Goal: Task Accomplishment & Management: Use online tool/utility

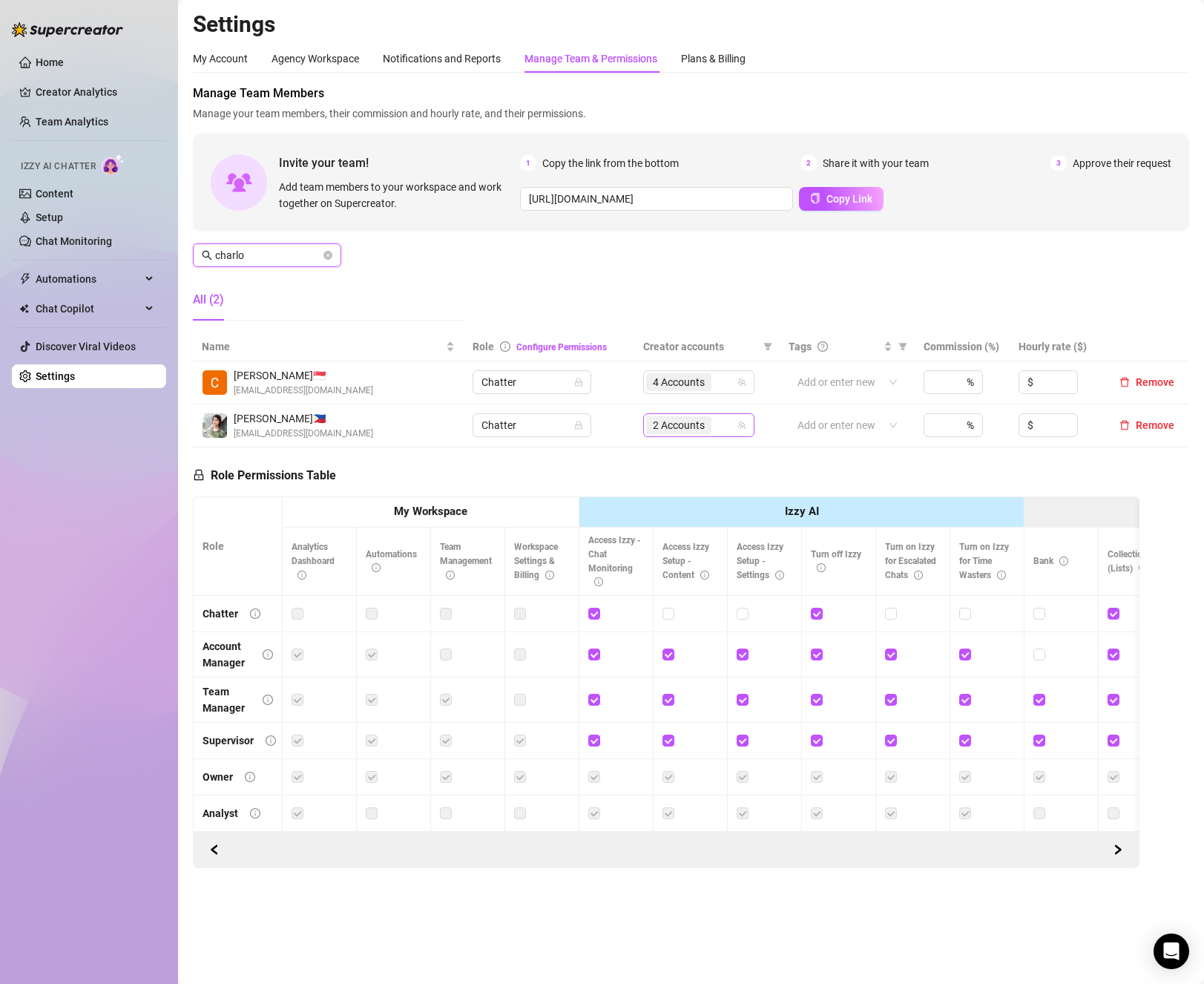
click at [725, 420] on div "2 Accounts" at bounding box center [691, 425] width 90 height 21
type input "charlo"
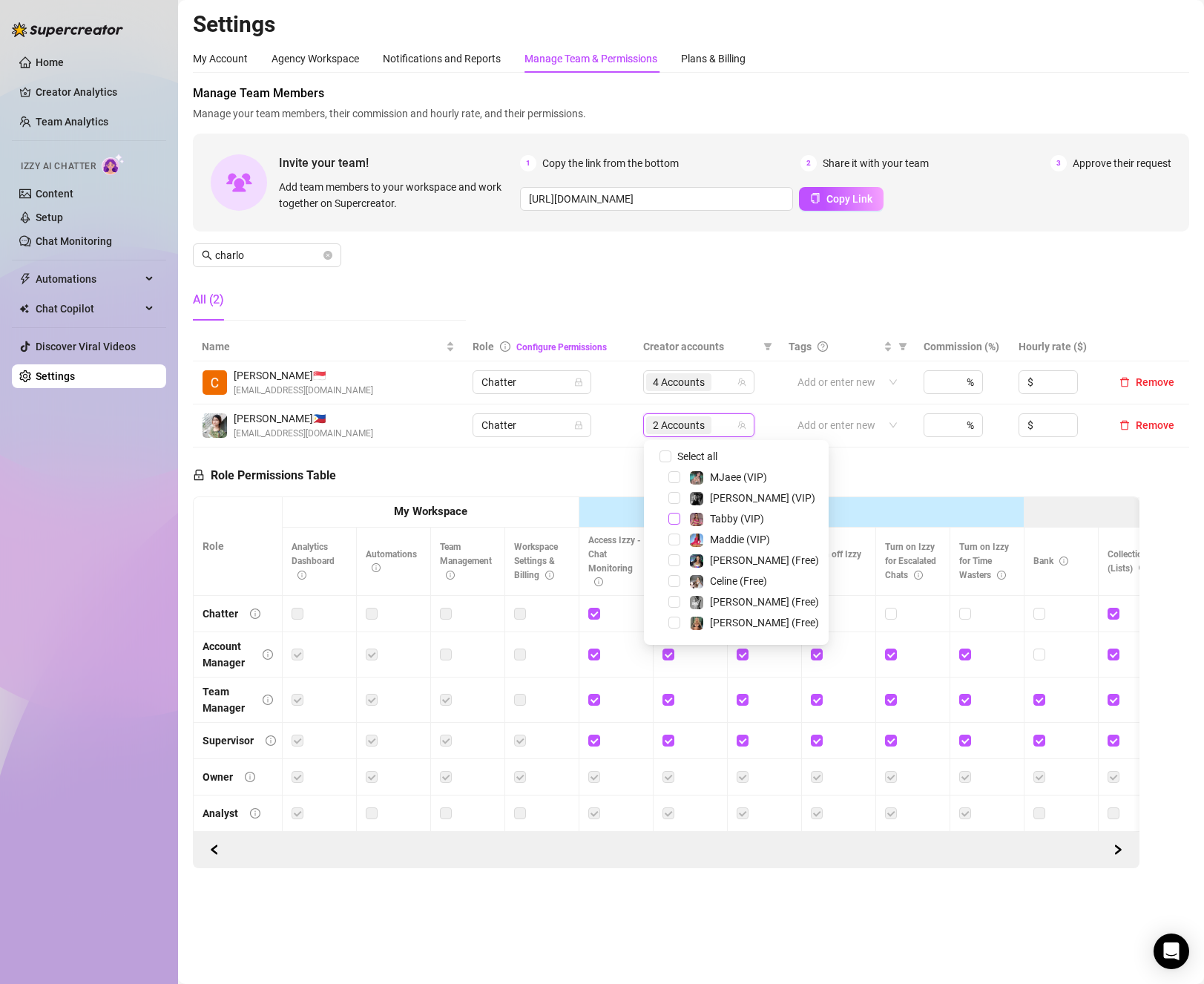
scroll to position [74, 0]
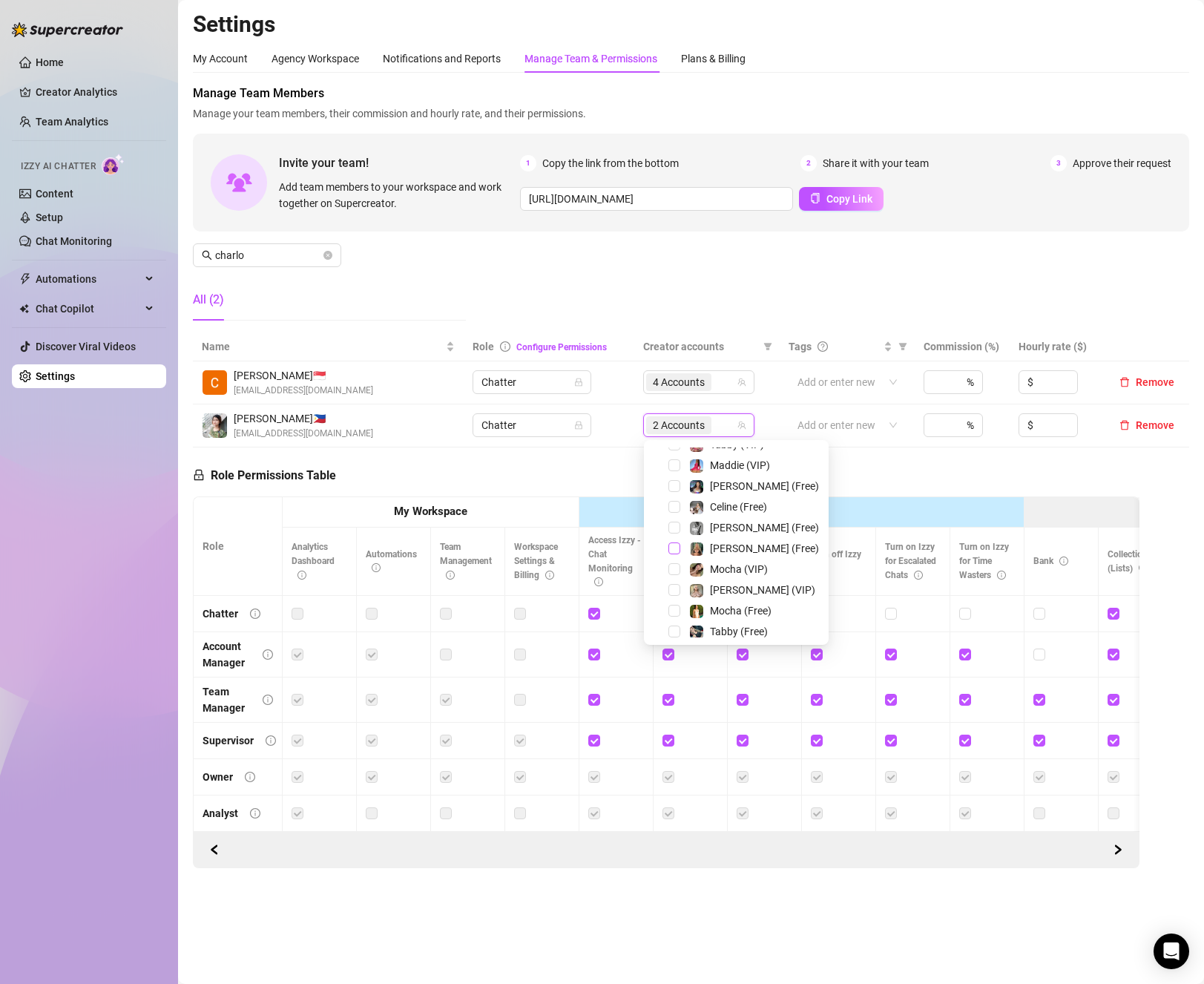
click at [674, 550] on span "Select tree node" at bounding box center [675, 548] width 12 height 12
click at [682, 425] on span "3 Accounts" at bounding box center [679, 425] width 52 height 16
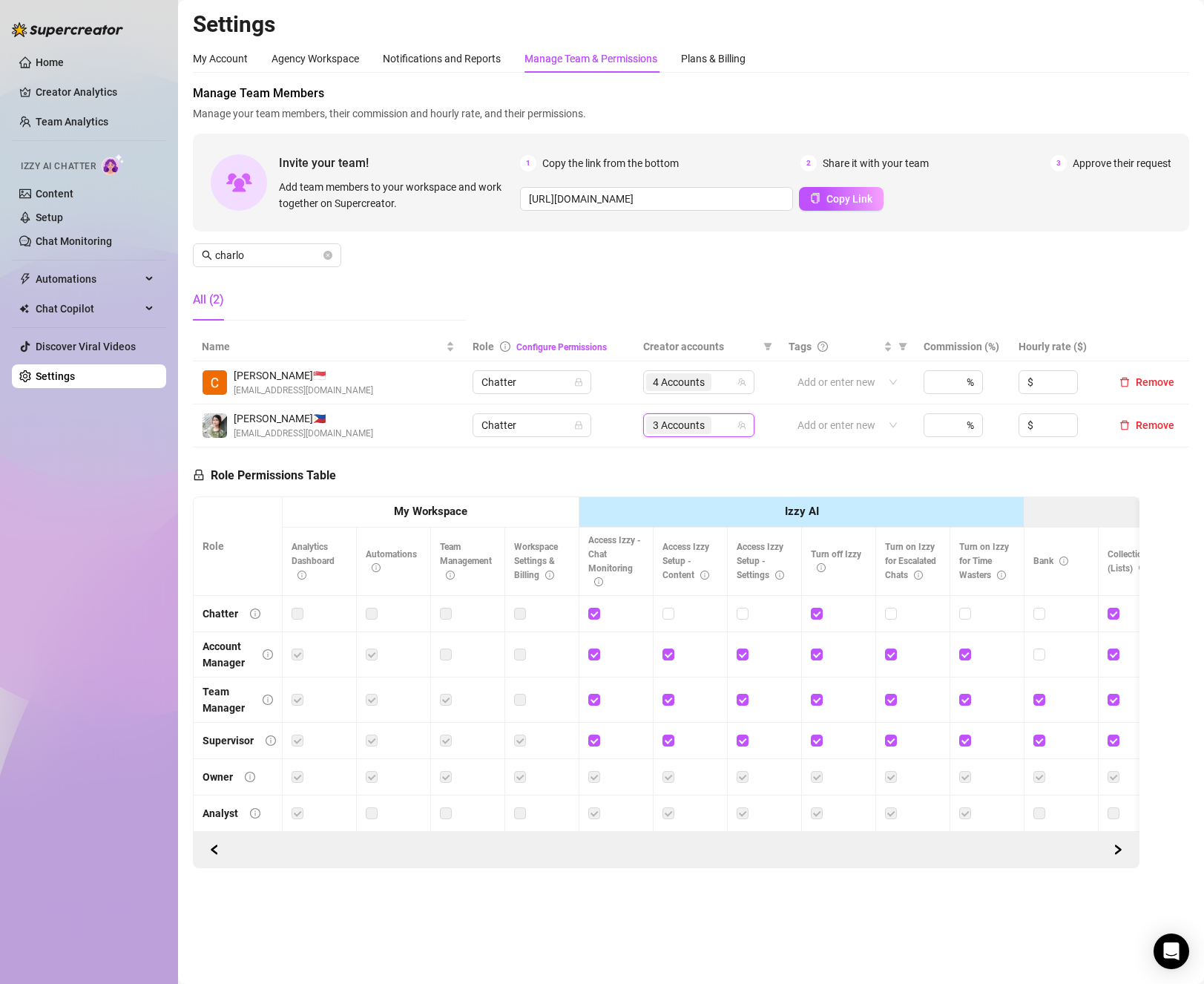
click at [682, 429] on span "3 Accounts" at bounding box center [679, 425] width 52 height 16
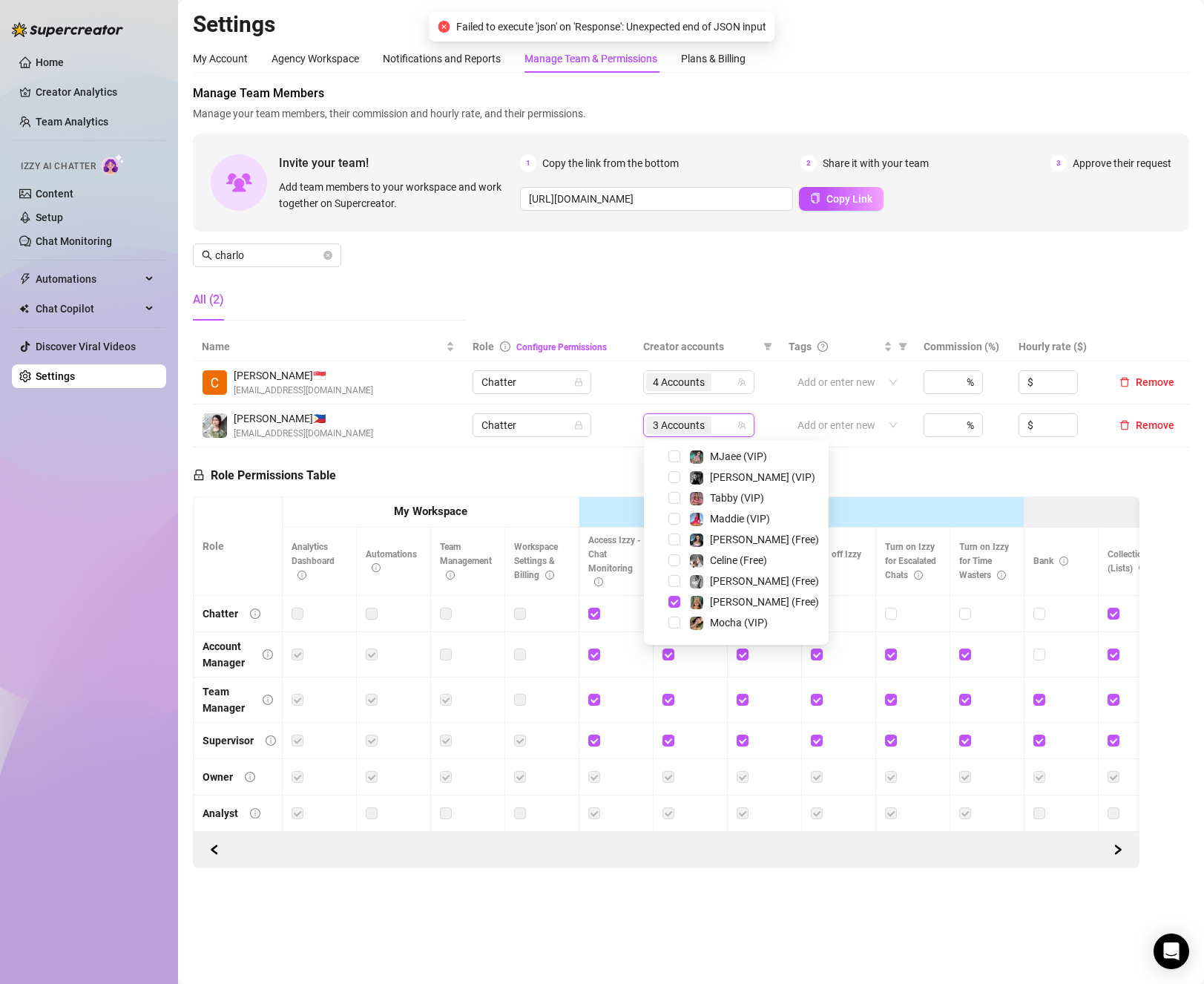
scroll to position [0, 0]
click at [669, 458] on input "Select all" at bounding box center [666, 457] width 12 height 12
checkbox input "false"
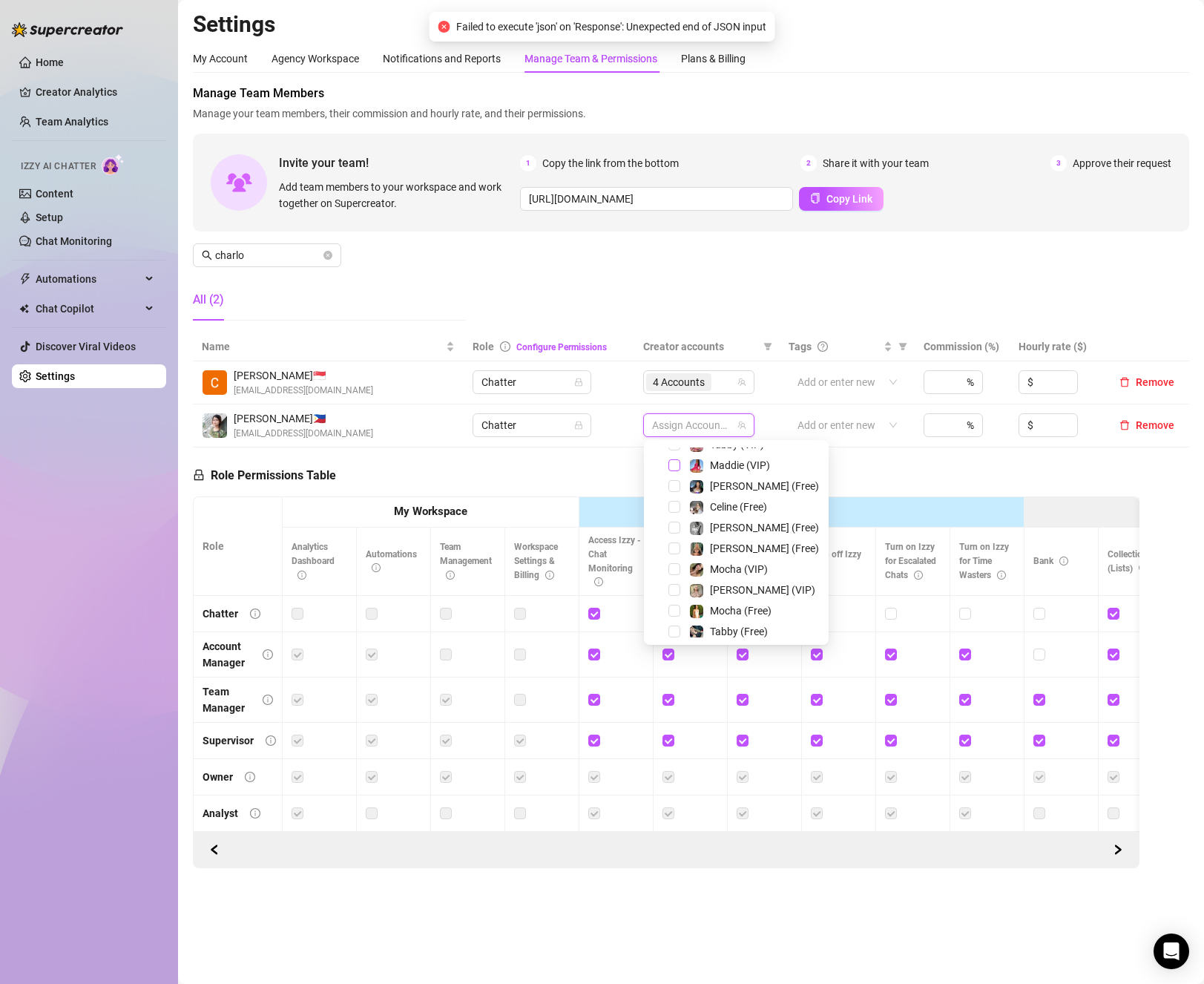
click at [675, 468] on span "Select tree node" at bounding box center [675, 465] width 12 height 12
click at [677, 482] on span "Select tree node" at bounding box center [675, 487] width 12 height 12
click at [671, 545] on span "Select tree node" at bounding box center [675, 548] width 12 height 12
click at [674, 591] on span "Select tree node" at bounding box center [675, 590] width 12 height 12
click at [561, 486] on div "Role Permissions Table Role My Workspace Izzy AI OnlyFans Side Menu OnlyFans Ch…" at bounding box center [666, 658] width 947 height 422
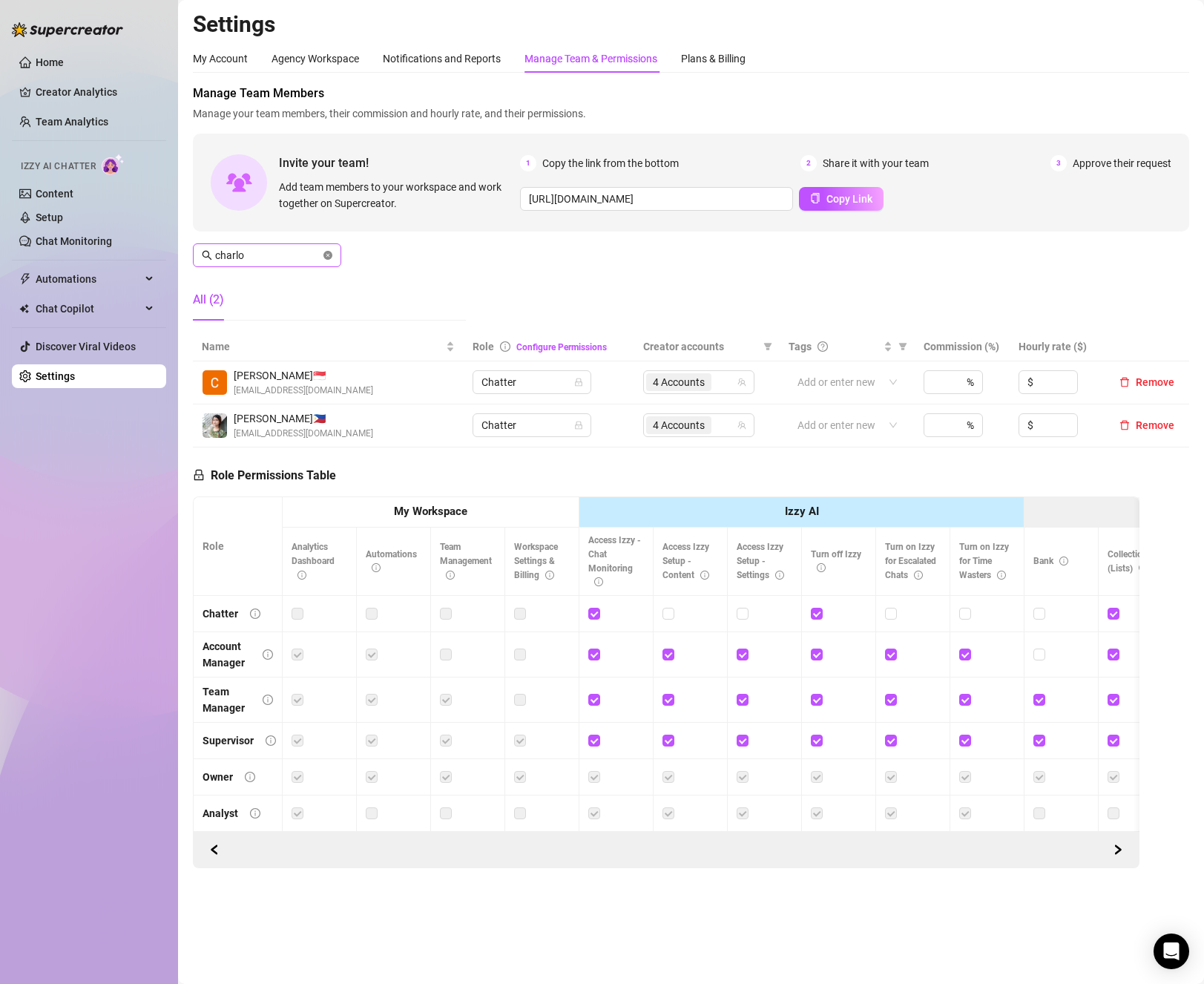
click at [329, 256] on icon "close-circle" at bounding box center [328, 256] width 9 height 9
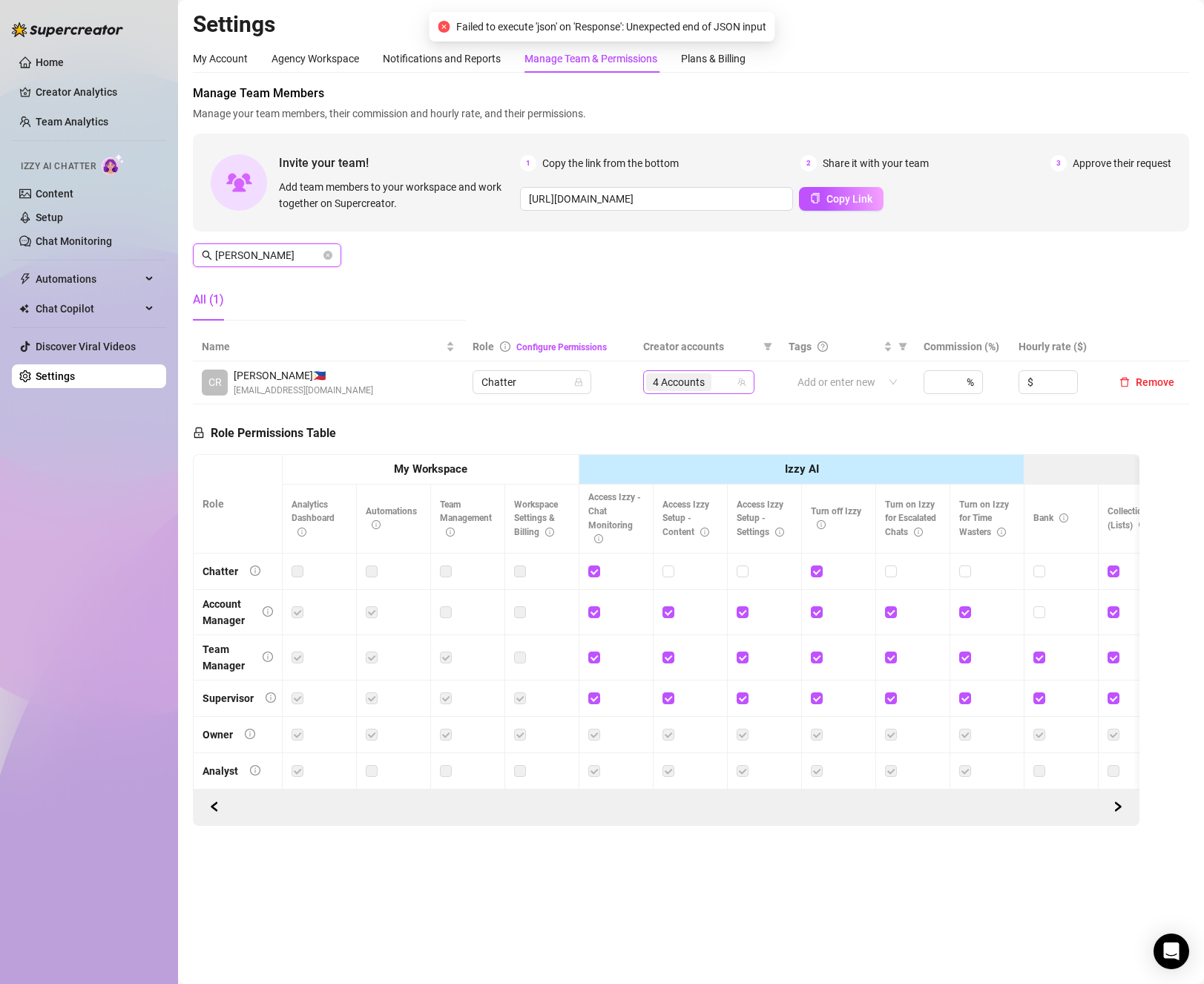
type input "[PERSON_NAME]"
click at [716, 389] on input "search" at bounding box center [716, 381] width 3 height 18
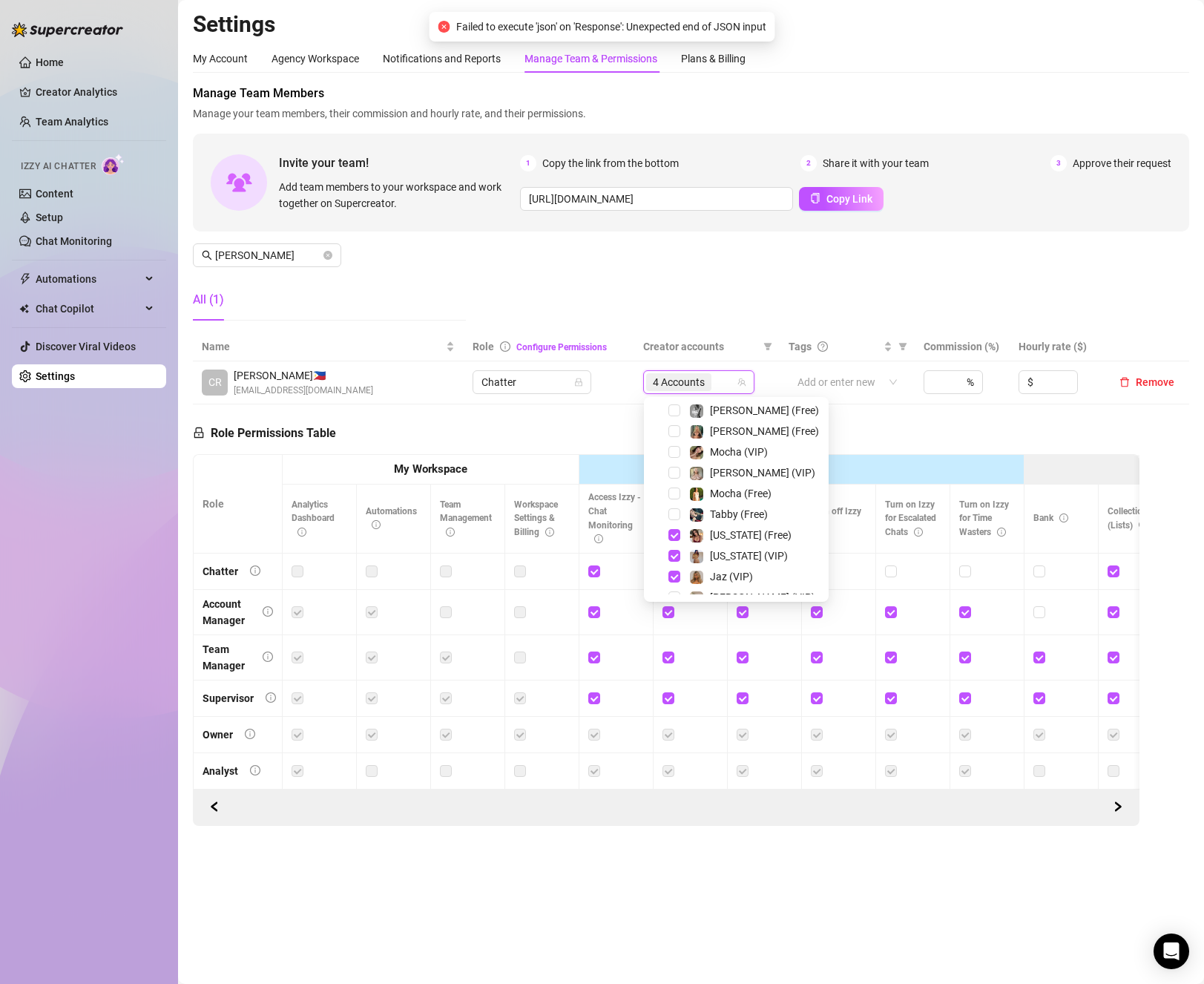
scroll to position [223, 0]
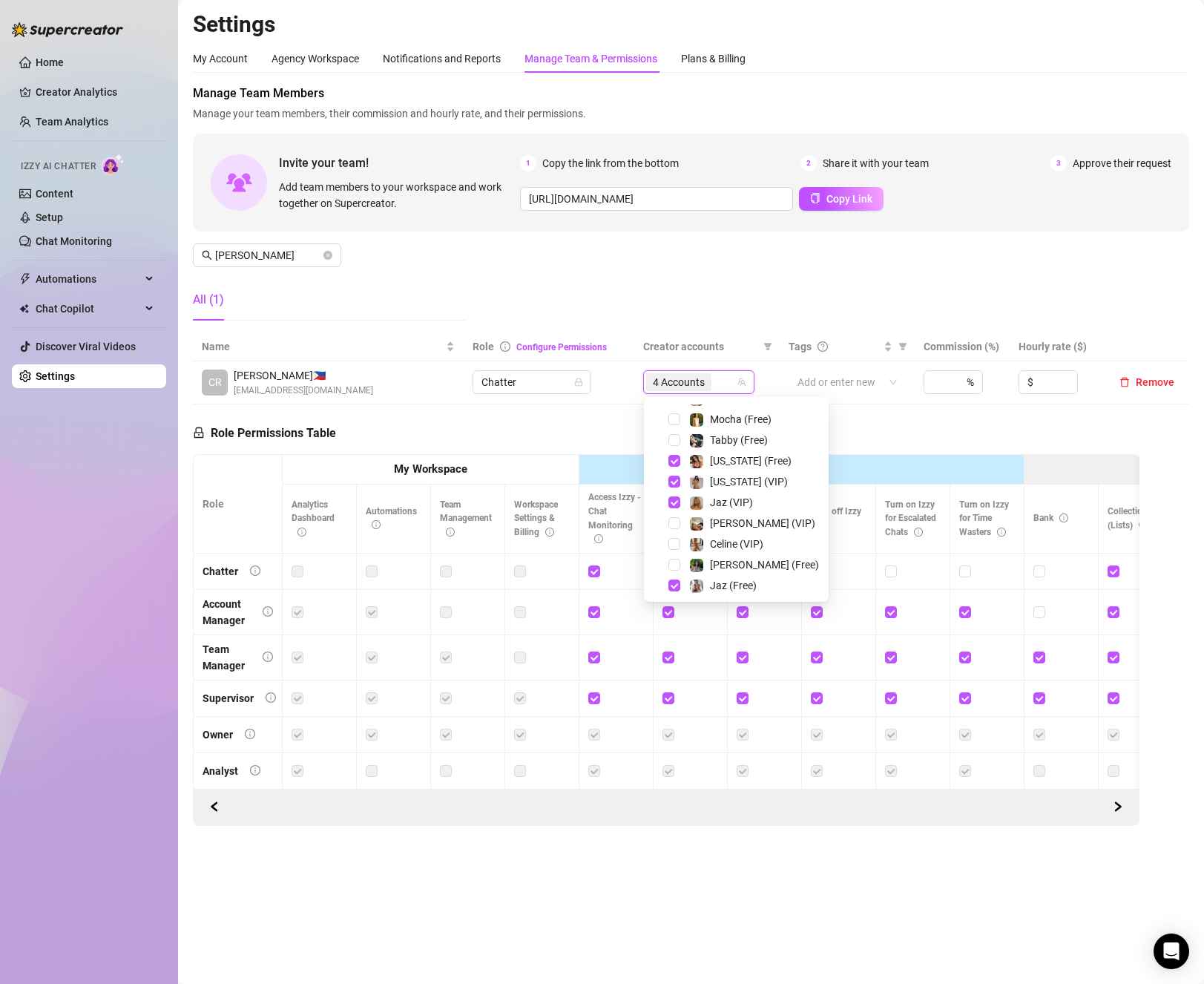
click at [692, 285] on div "Manage Team Members Manage your team members, their commission and hourly rate,…" at bounding box center [691, 208] width 997 height 248
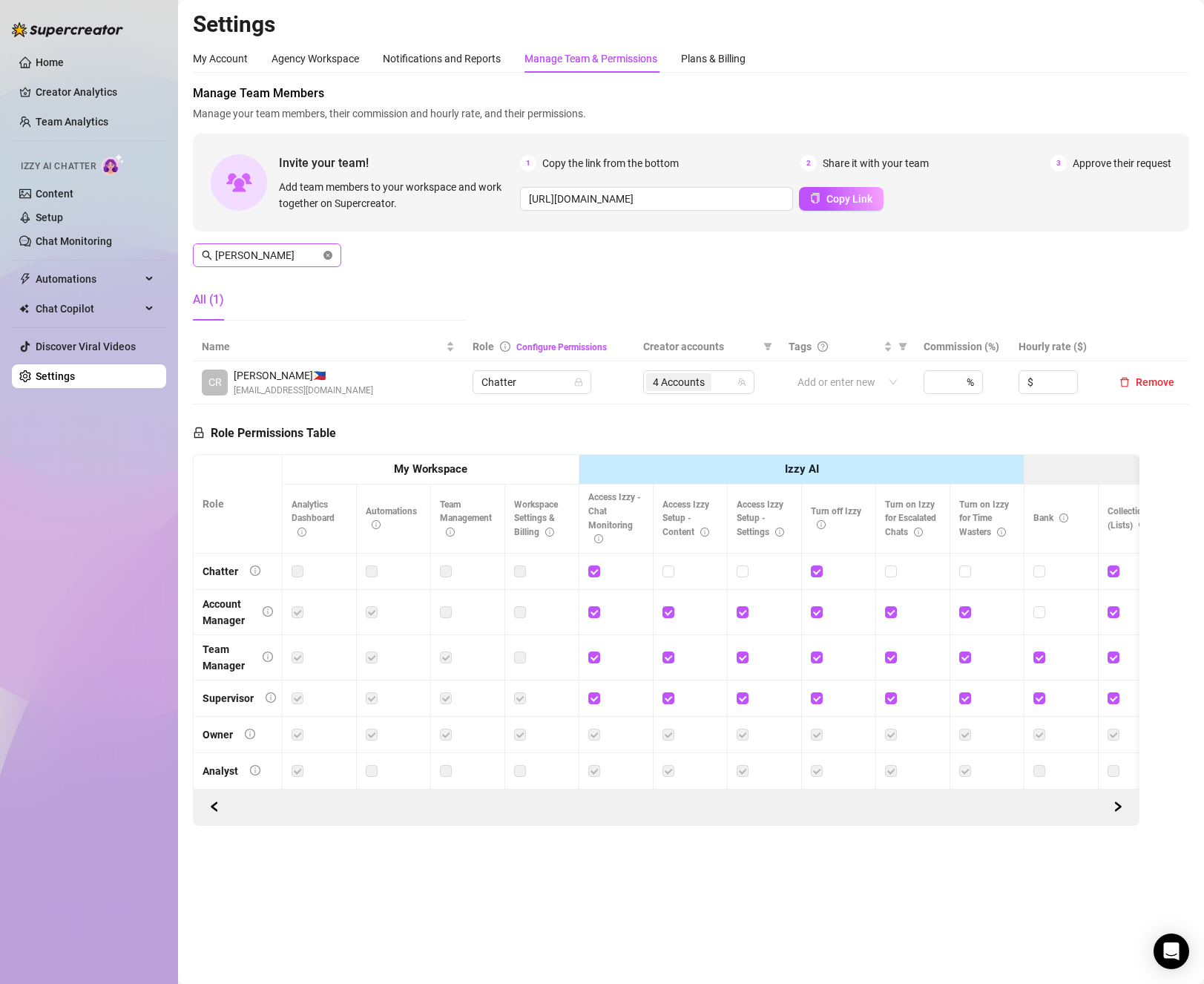
click at [330, 256] on icon "close-circle" at bounding box center [328, 256] width 9 height 9
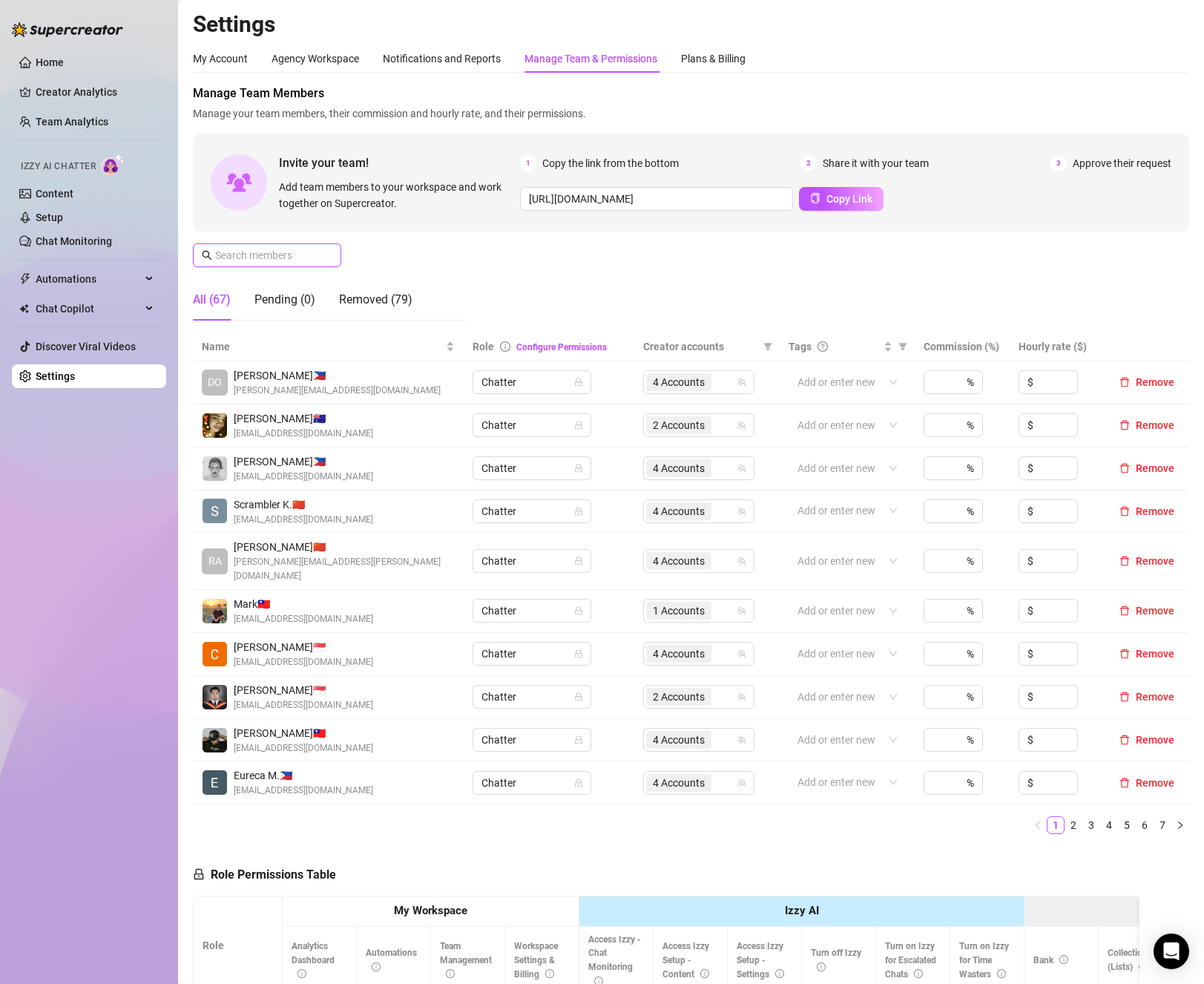
click at [272, 252] on input "text" at bounding box center [268, 255] width 105 height 16
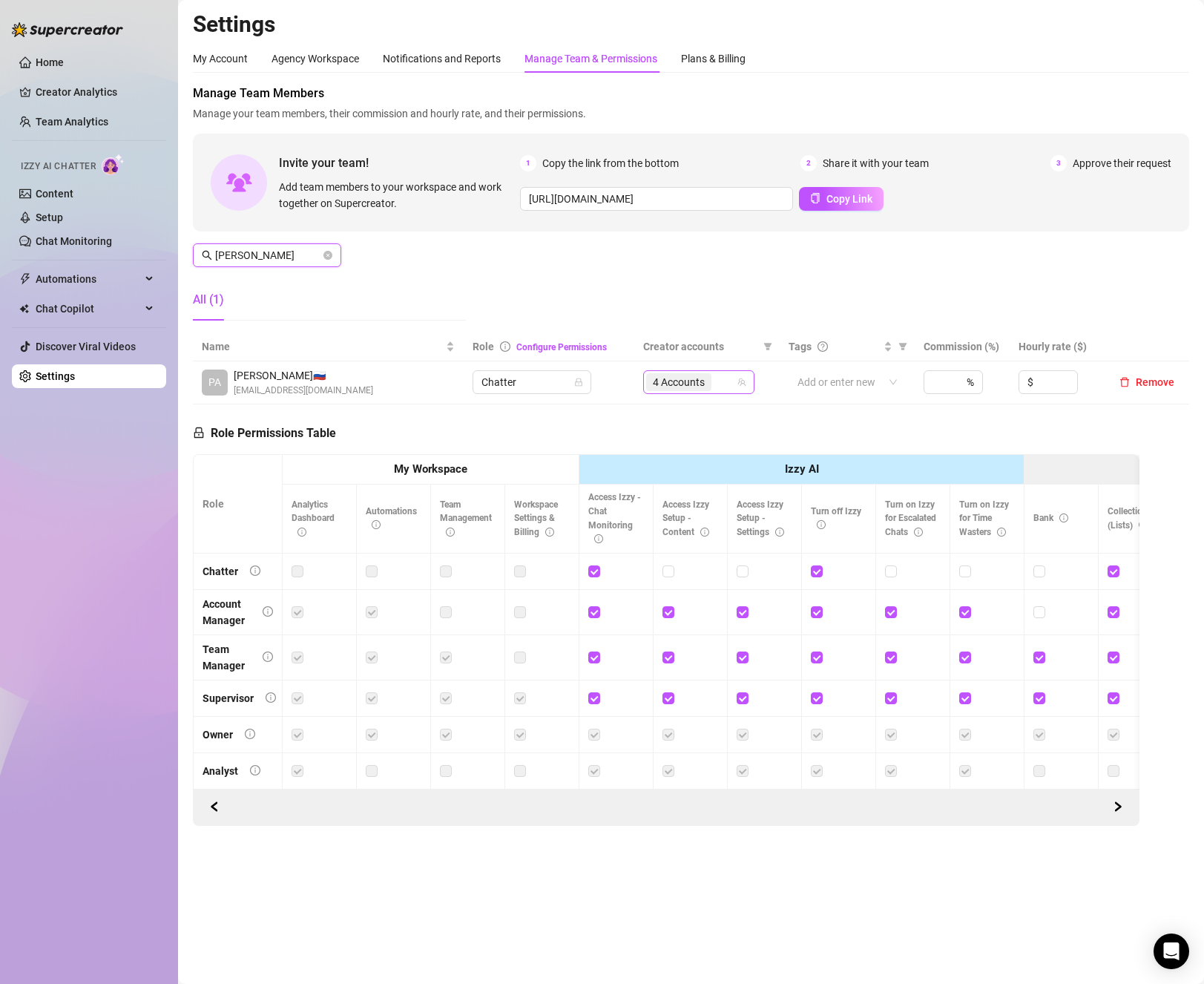
click at [708, 381] on span "4 Accounts" at bounding box center [679, 381] width 66 height 18
type input "[PERSON_NAME]"
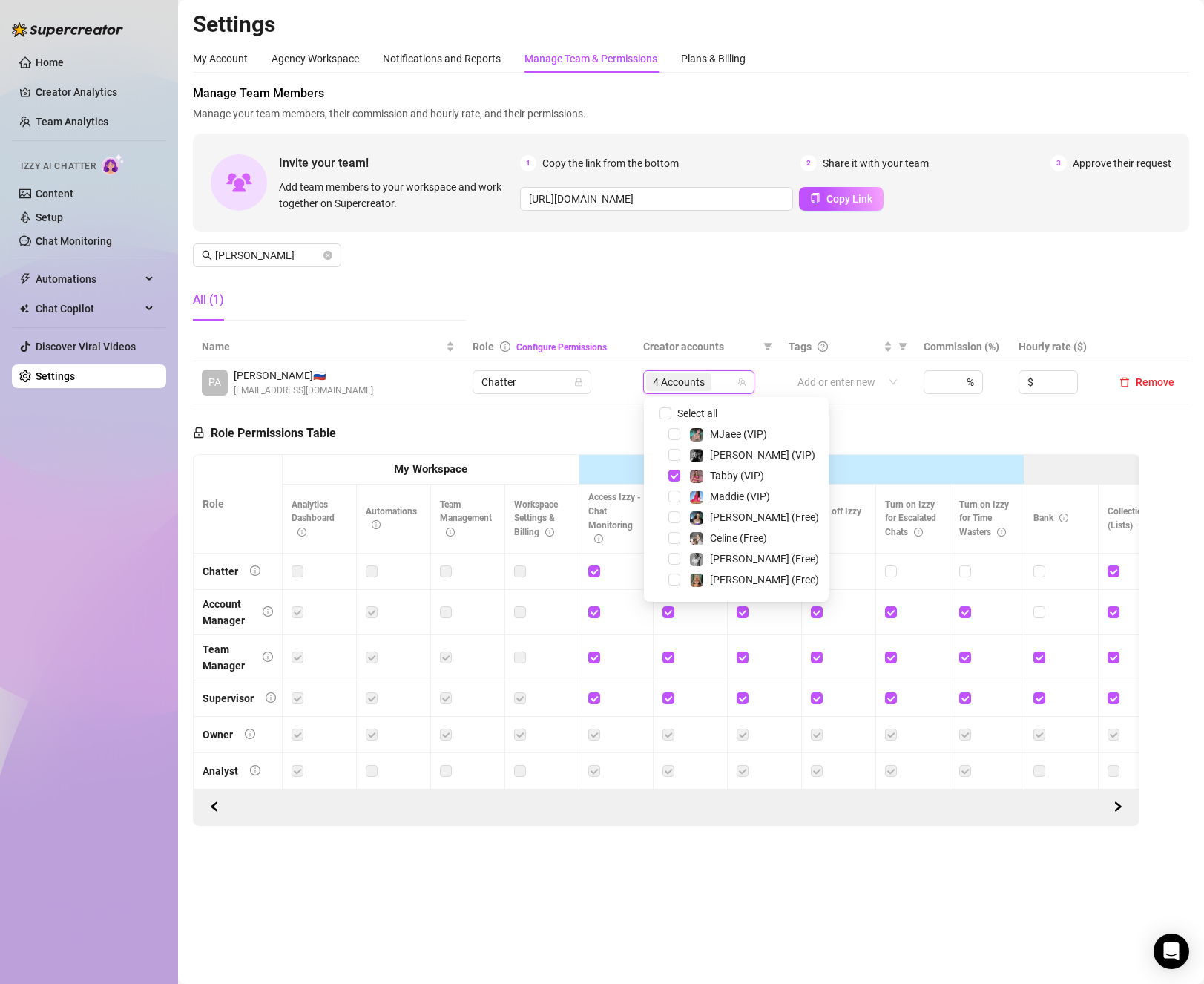
click at [672, 447] on div "[PERSON_NAME] (VIP)" at bounding box center [736, 455] width 178 height 18
click at [677, 459] on span "Select tree node" at bounding box center [675, 455] width 12 height 12
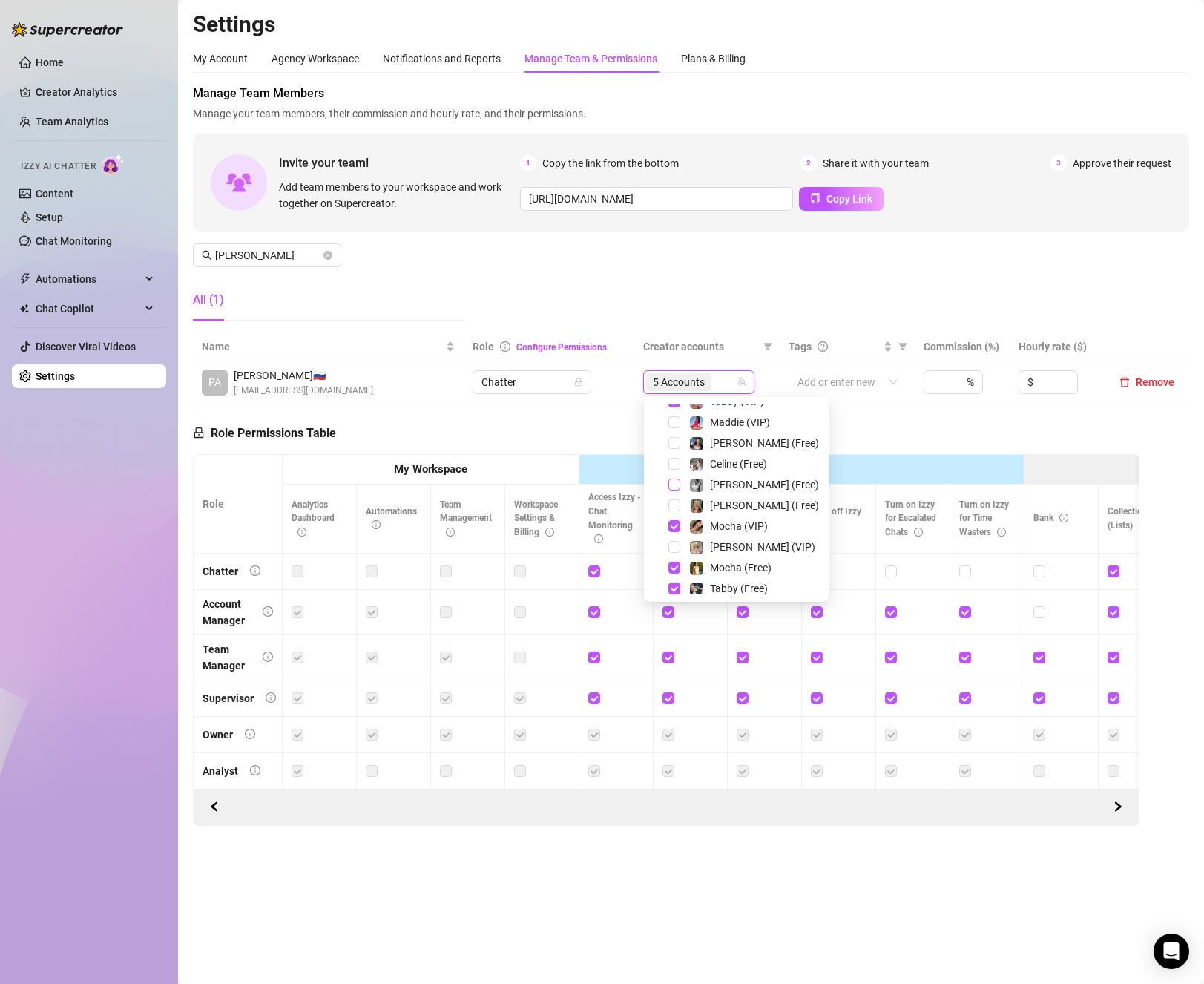
click at [674, 486] on span "Select tree node" at bounding box center [675, 485] width 12 height 12
click at [570, 428] on div "Role Permissions Table Role My Workspace Izzy AI OnlyFans Side Menu OnlyFans Ch…" at bounding box center [666, 615] width 947 height 422
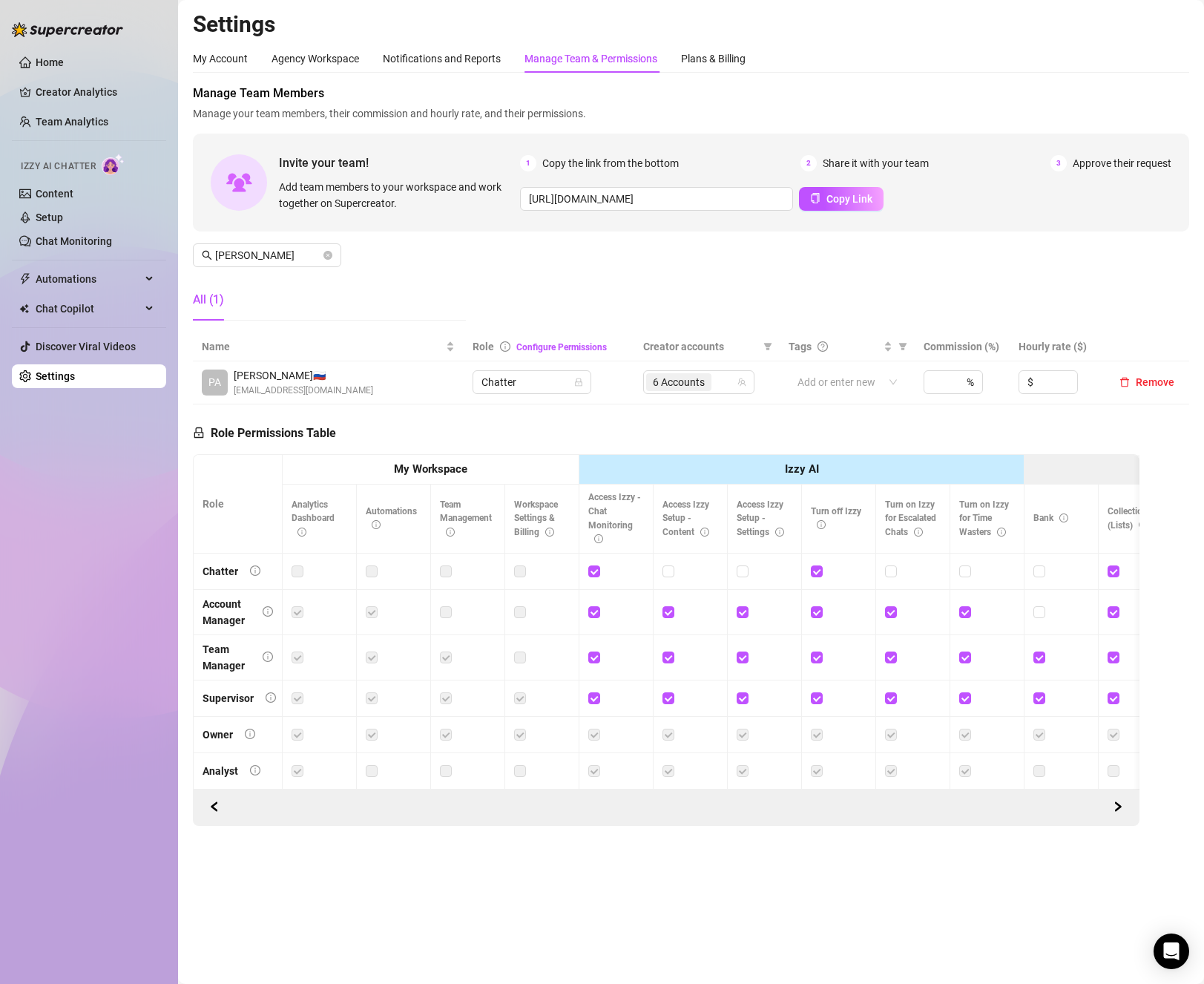
click at [20, 675] on div "Home Creator Analytics Team Analytics Izzy AI Chatter Content Setup Chat Monito…" at bounding box center [89, 485] width 154 height 971
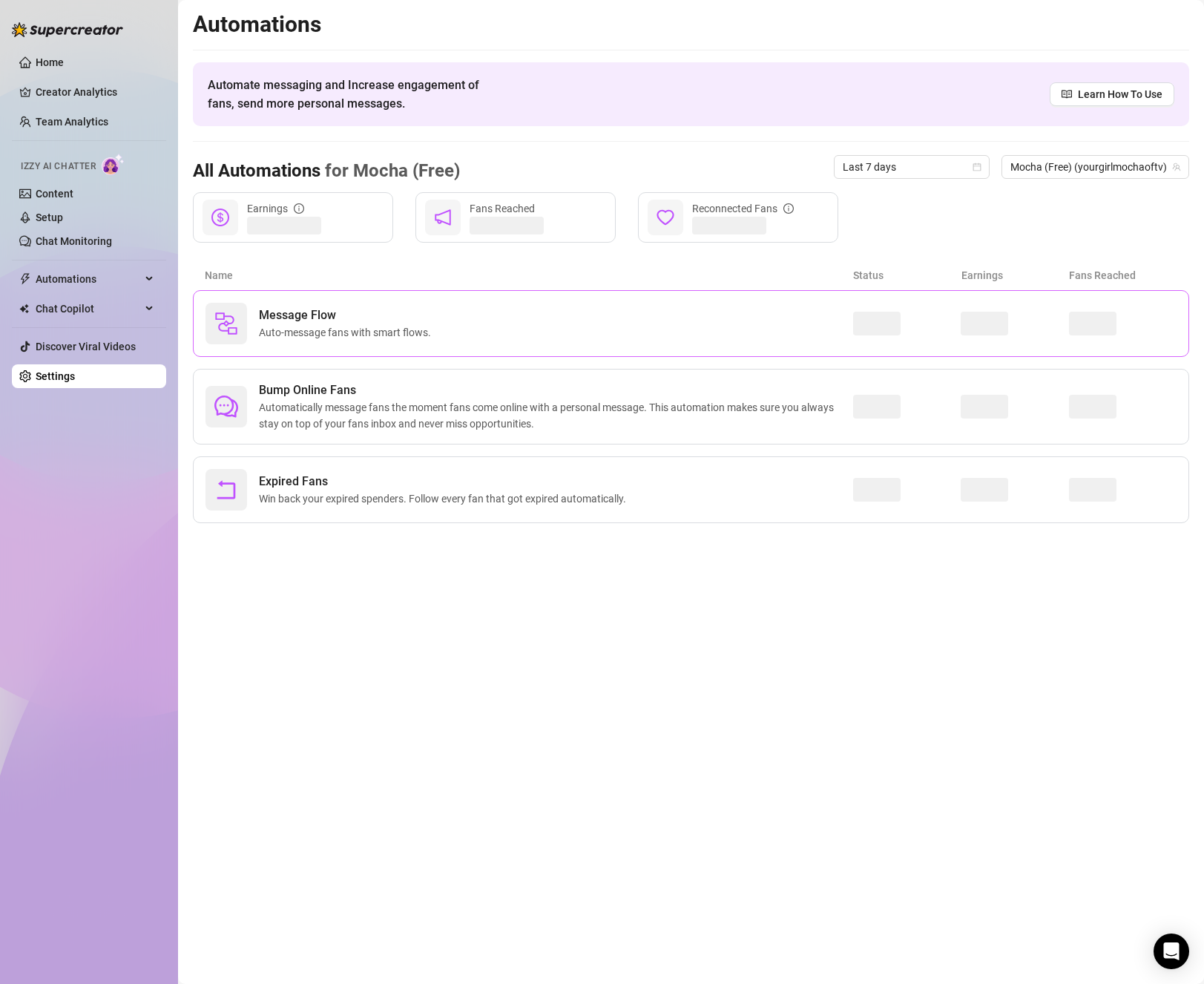
click at [307, 308] on span "Message Flow" at bounding box center [348, 315] width 178 height 18
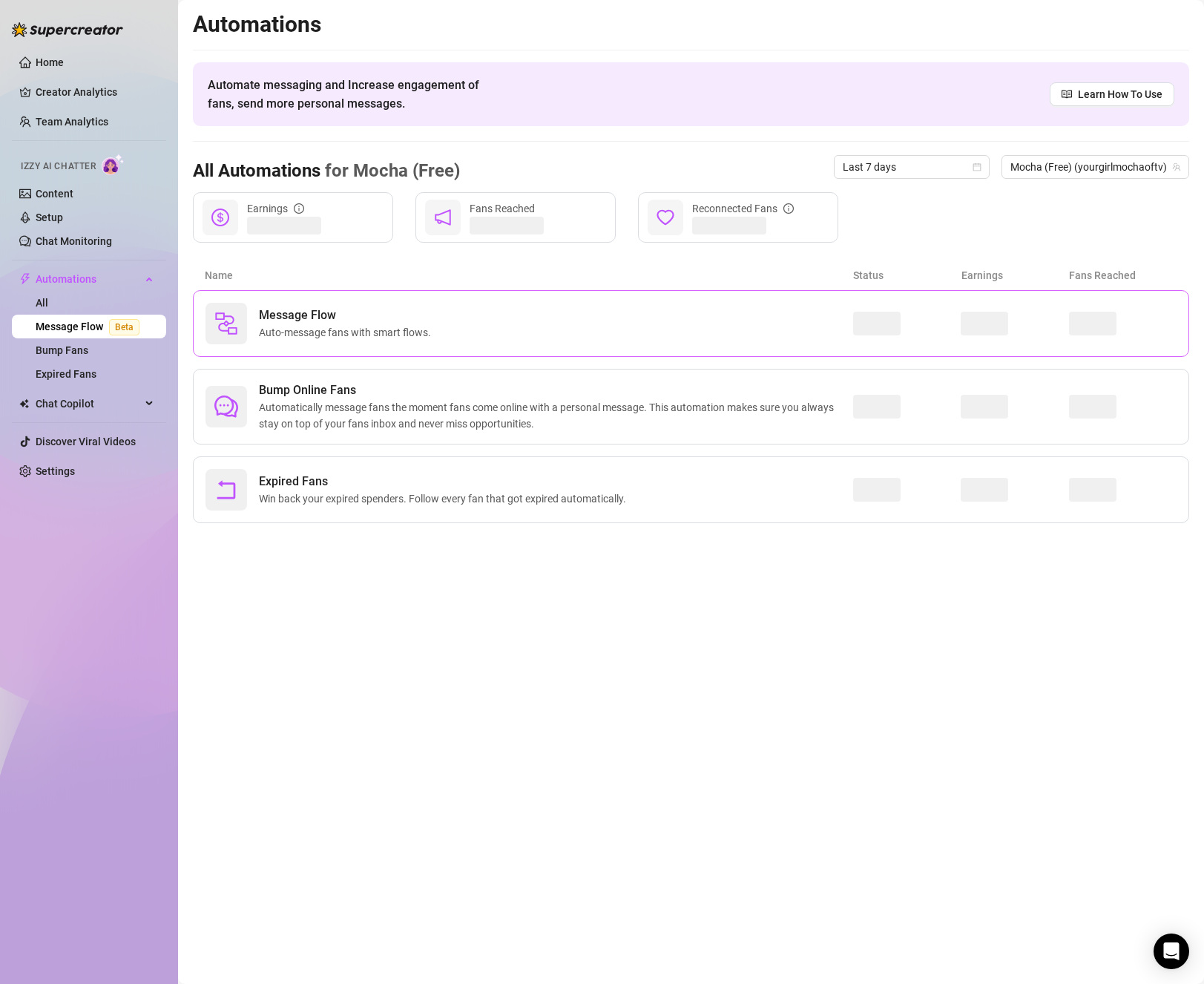
click at [390, 304] on div "Message Flow Auto-message fans with smart flows." at bounding box center [529, 323] width 647 height 41
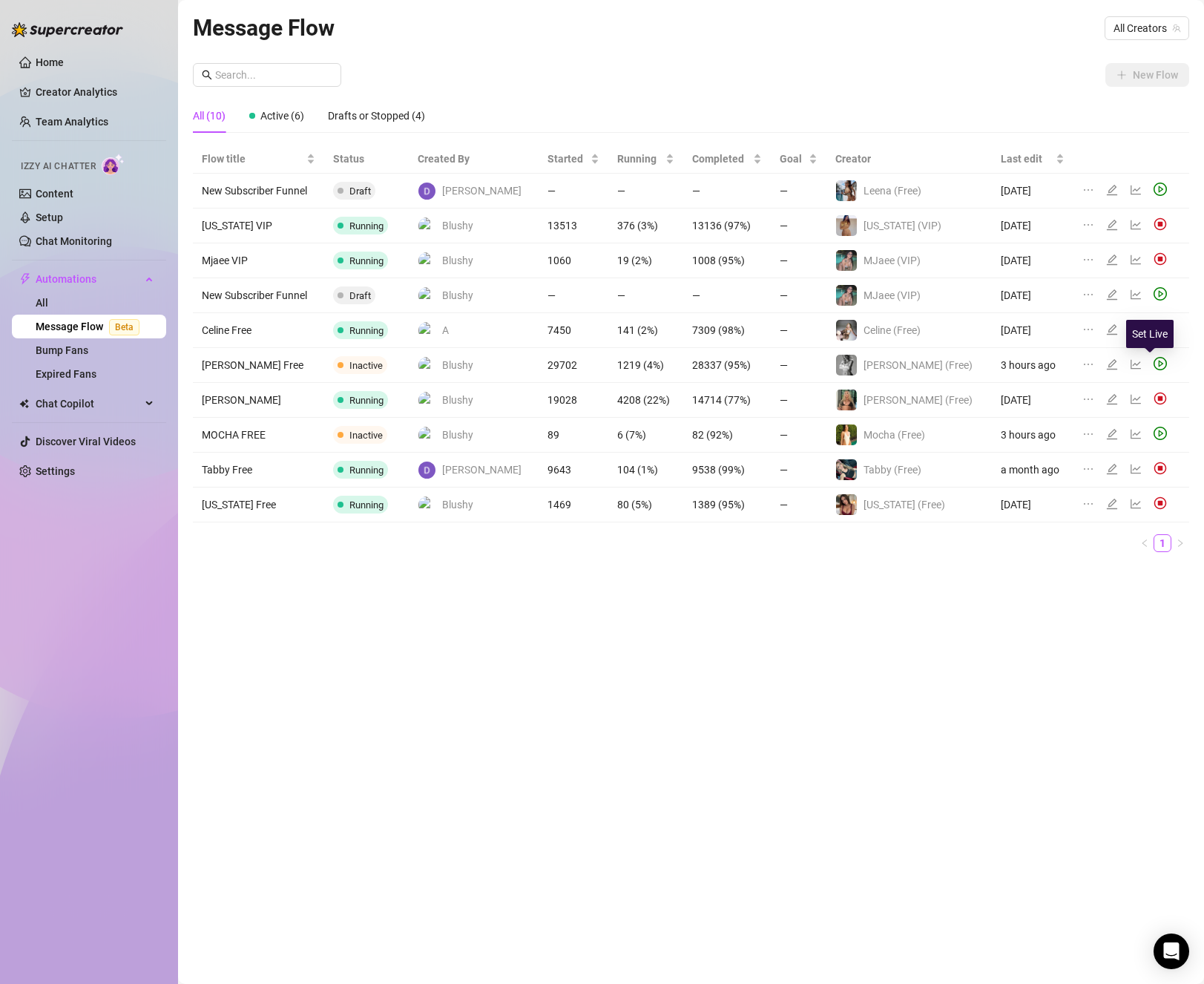
click at [1155, 367] on icon "play-circle" at bounding box center [1161, 364] width 14 height 14
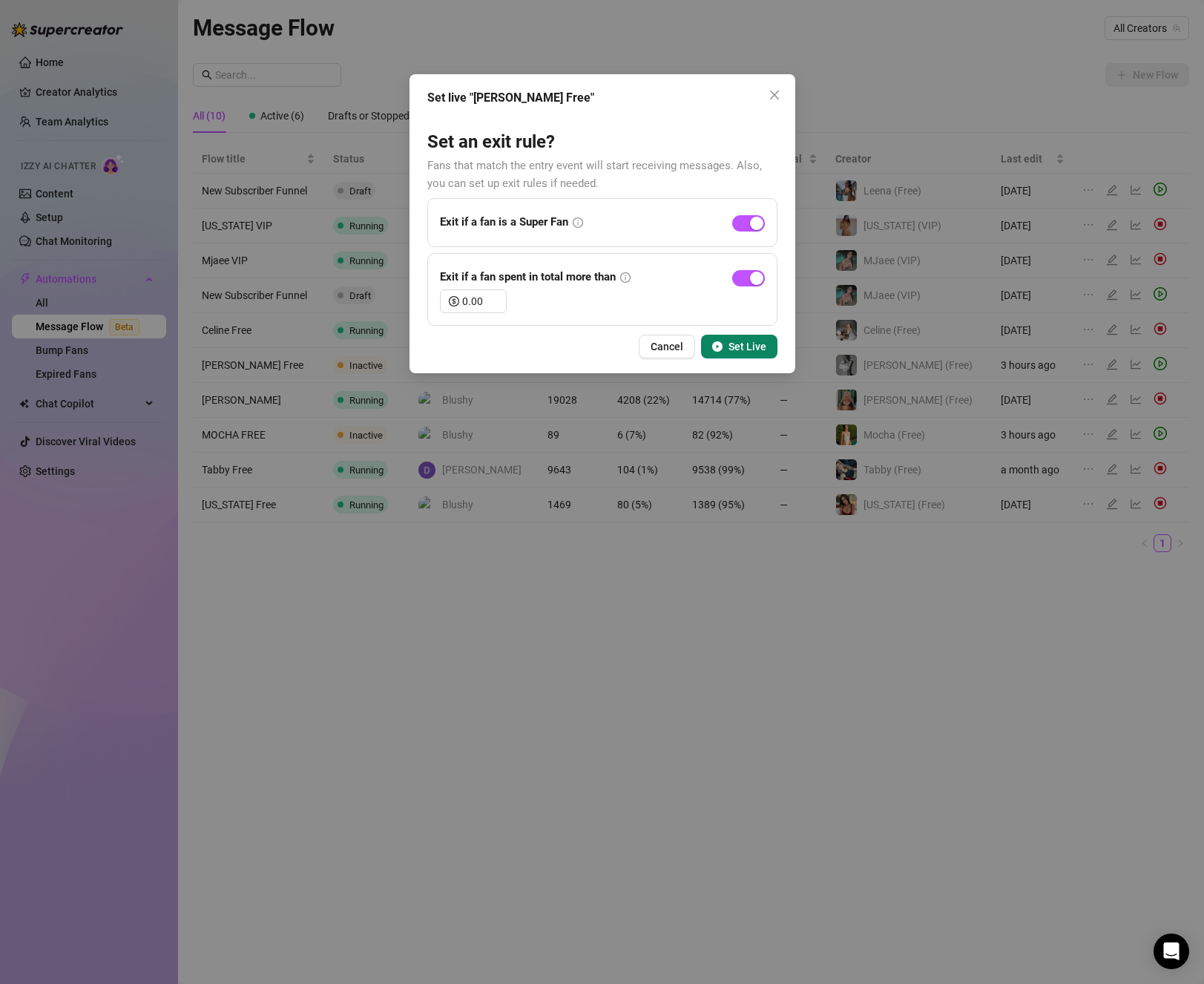
click at [713, 349] on icon "play-circle" at bounding box center [718, 347] width 11 height 11
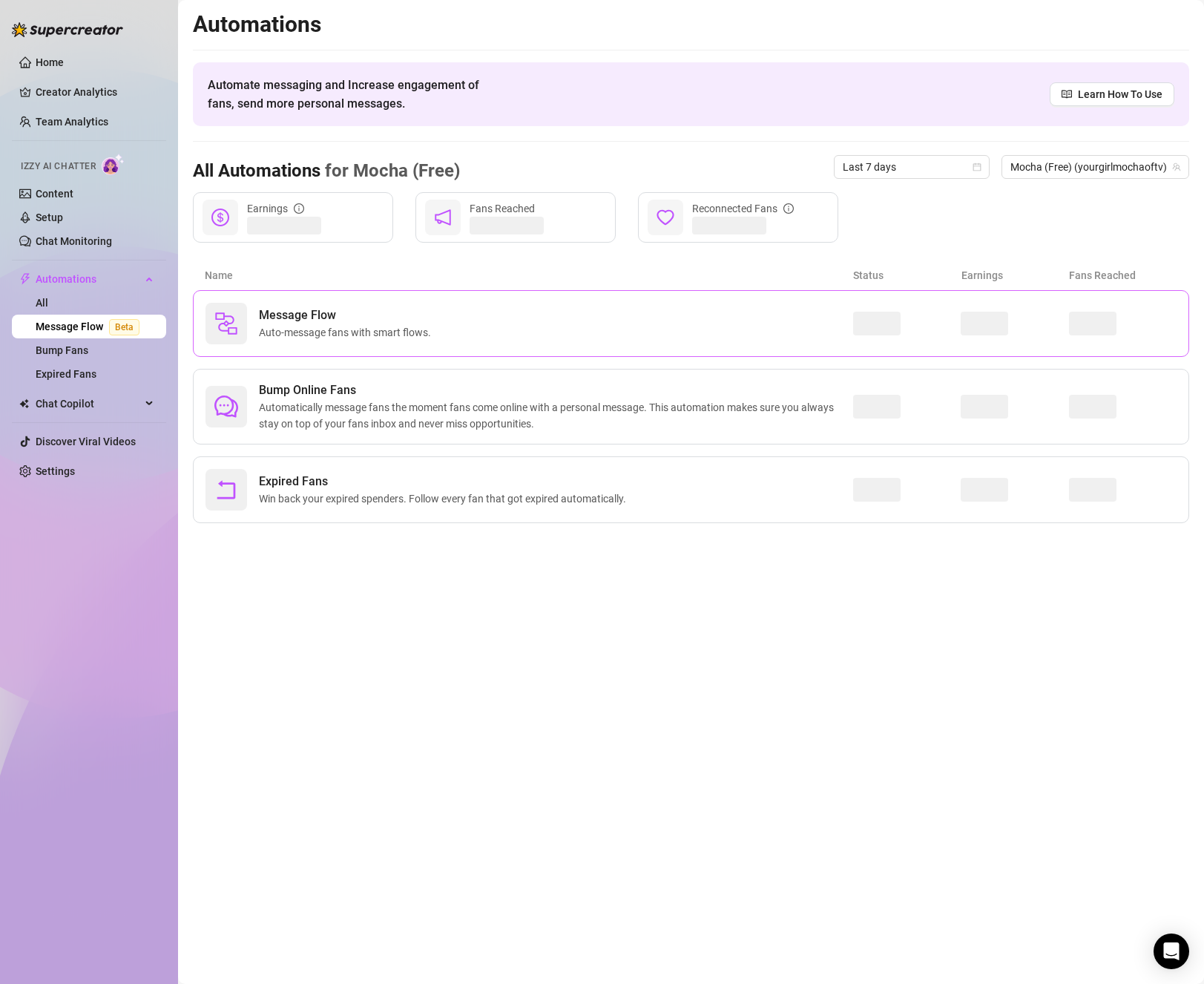
click at [674, 301] on div "Message Flow Auto-message fans with smart flows." at bounding box center [691, 323] width 997 height 67
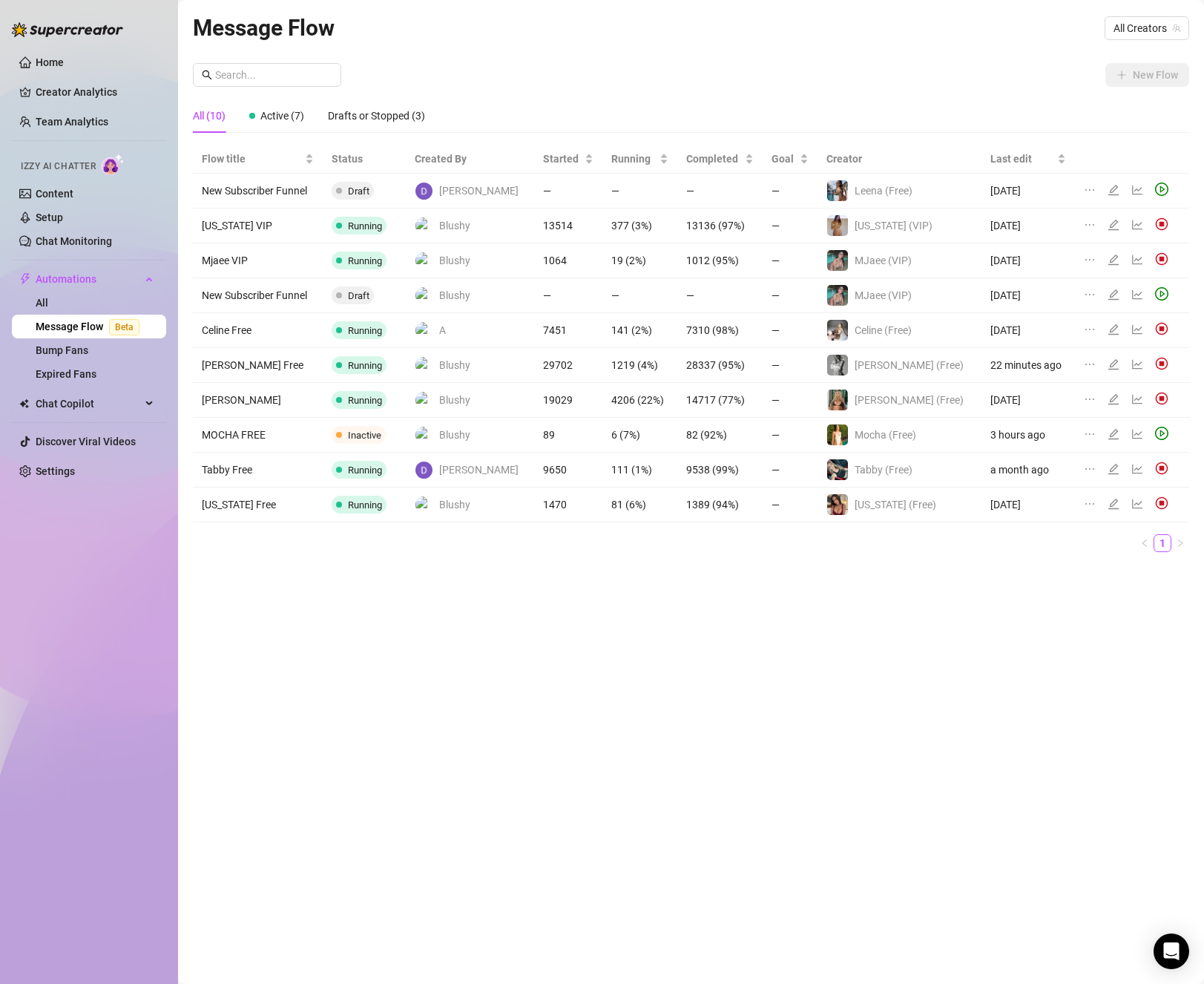
click at [1155, 434] on icon "play-circle" at bounding box center [1162, 433] width 14 height 14
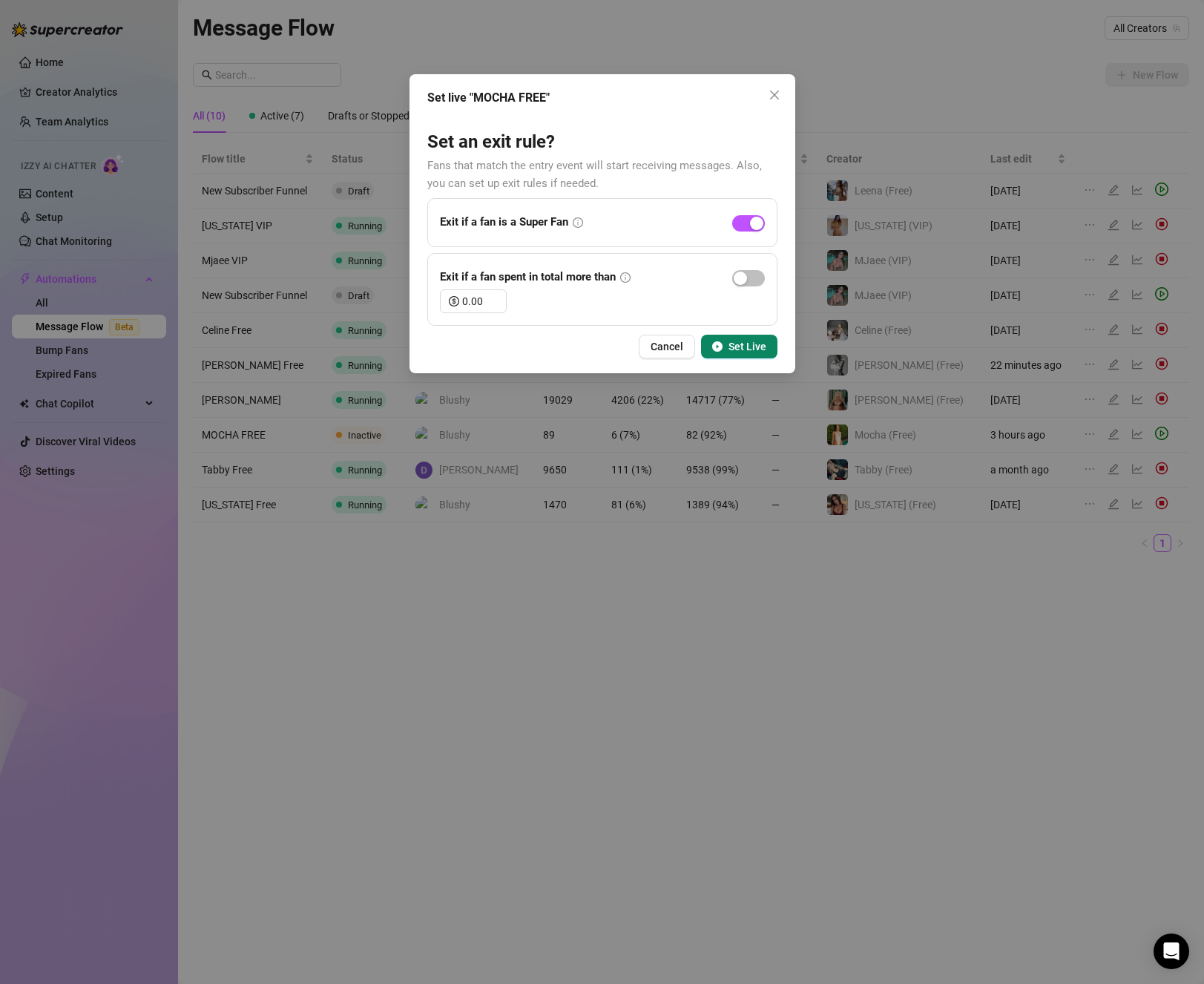
click at [748, 346] on span "Set Live" at bounding box center [748, 347] width 38 height 12
